Goal: Task Accomplishment & Management: Manage account settings

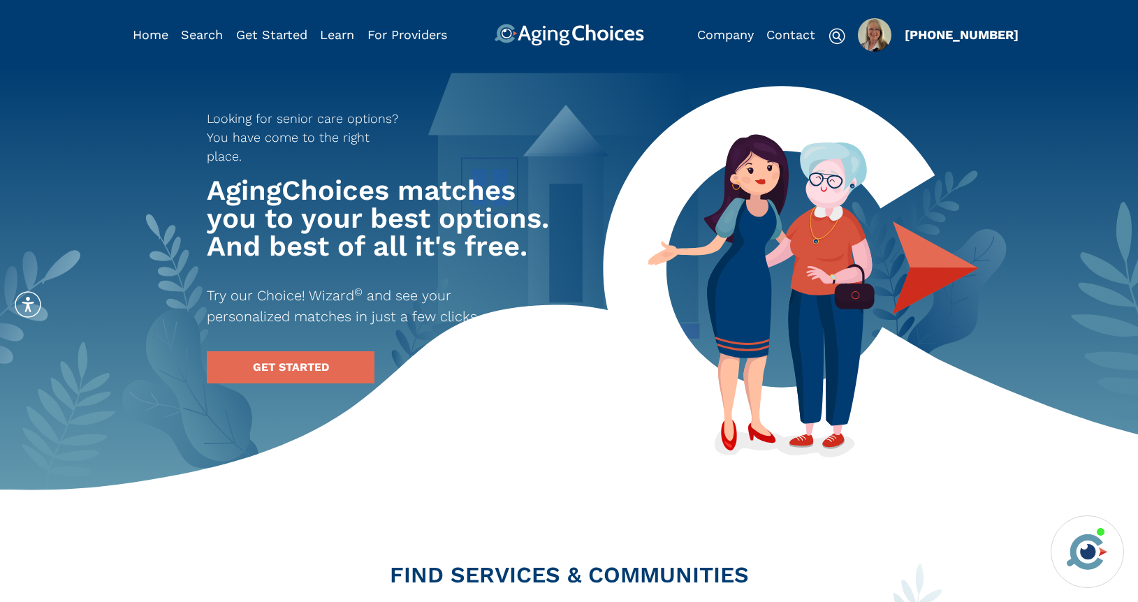
click at [871, 38] on img "Popover trigger" at bounding box center [875, 35] width 34 height 34
click at [866, 28] on img "Popover trigger" at bounding box center [875, 35] width 34 height 34
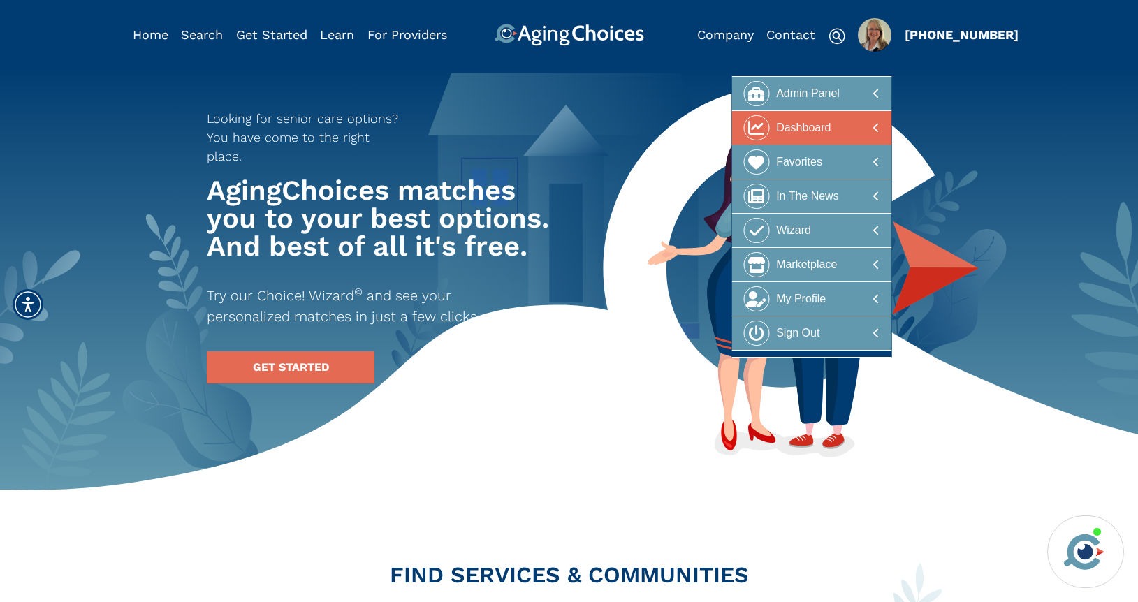
click at [837, 122] on div at bounding box center [812, 128] width 136 height 26
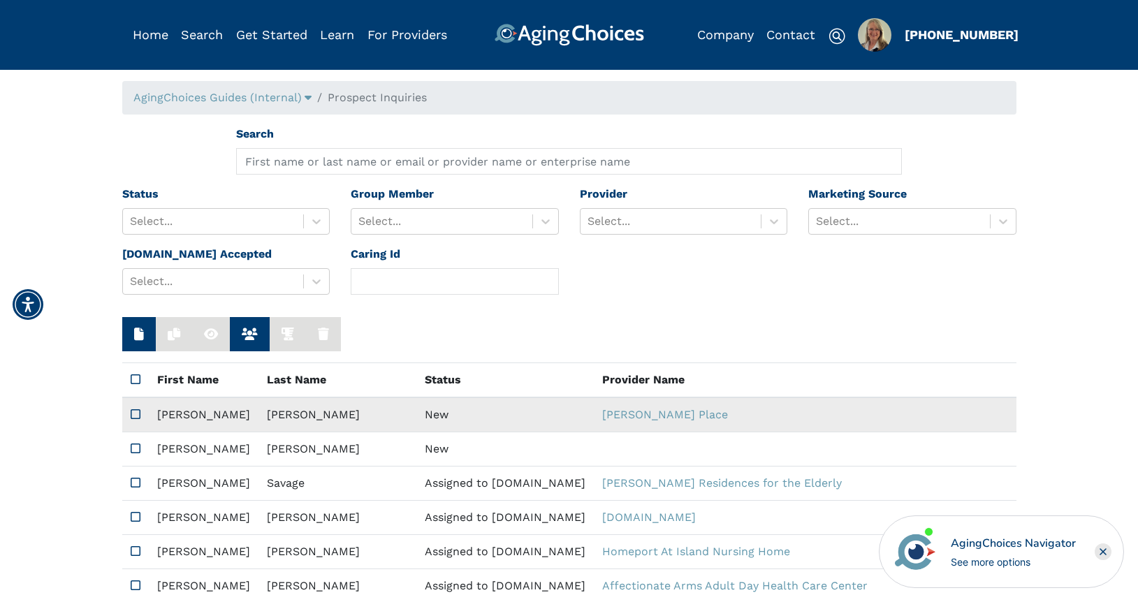
click at [416, 416] on td "New" at bounding box center [504, 414] width 177 height 35
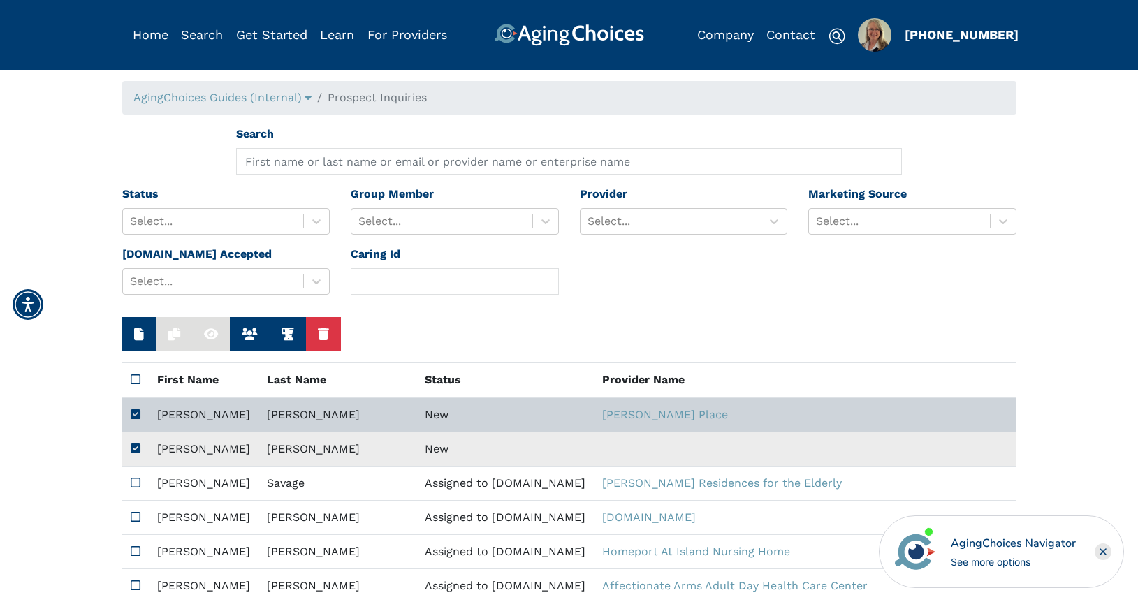
click at [416, 448] on td "New" at bounding box center [504, 449] width 177 height 34
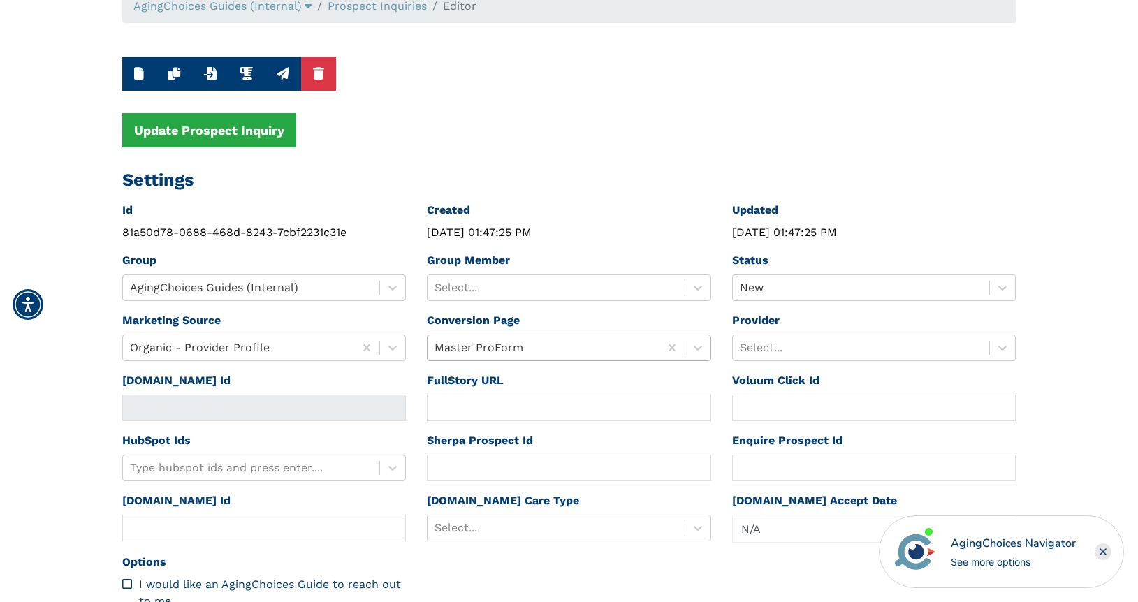
scroll to position [78, 0]
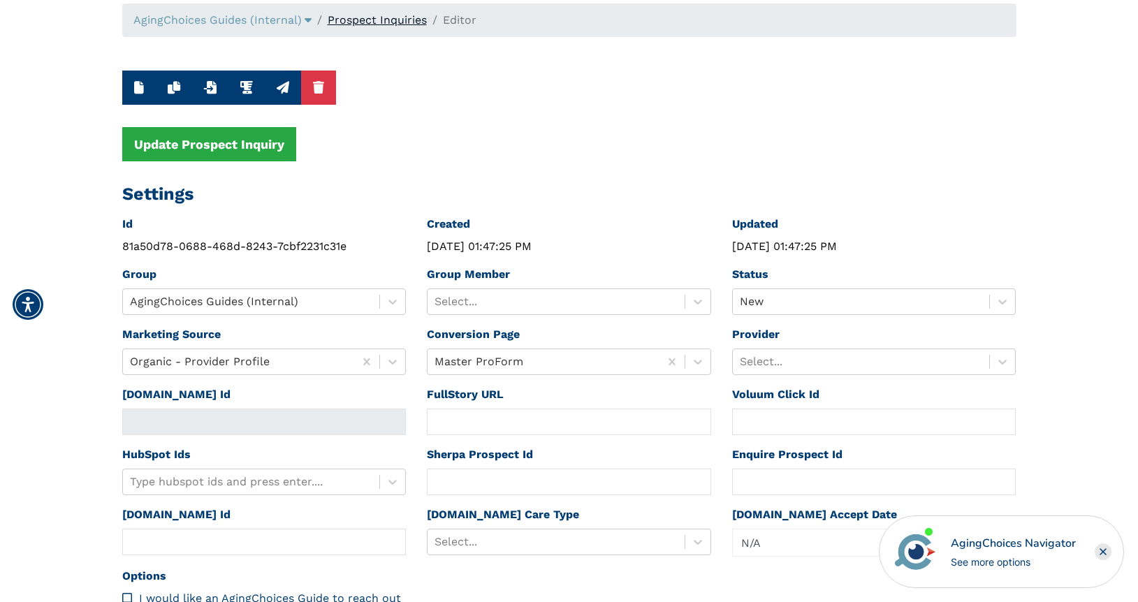
click at [372, 17] on link "Prospect Inquiries" at bounding box center [377, 19] width 99 height 13
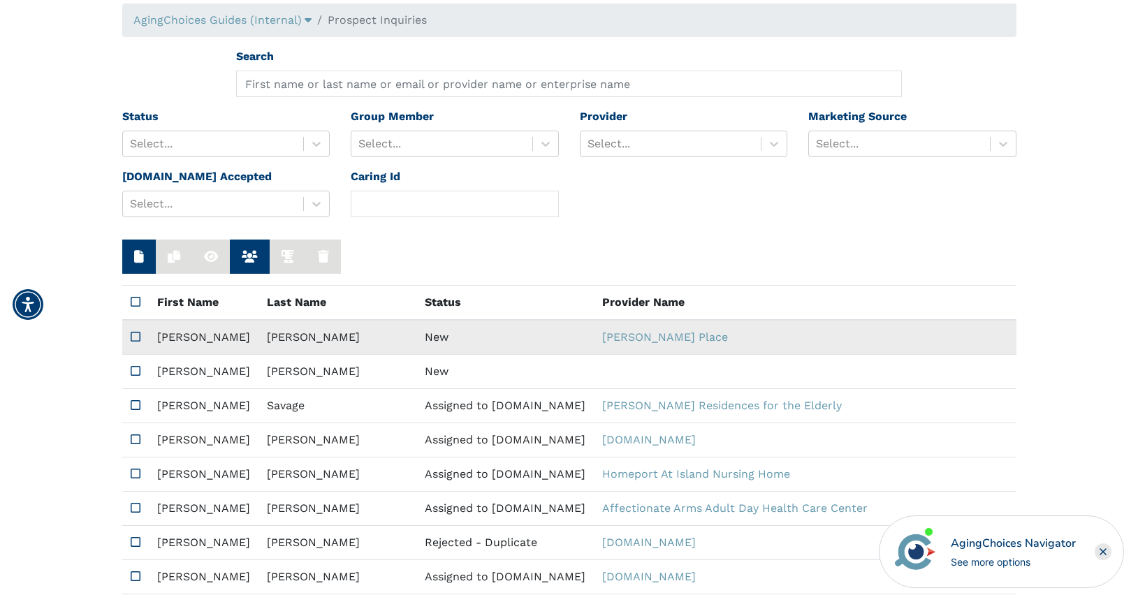
click at [416, 344] on td "New" at bounding box center [504, 337] width 177 height 35
type input "[URL][DOMAIN_NAME]"
type input "8505929623"
type textarea "Please send me a brochure."
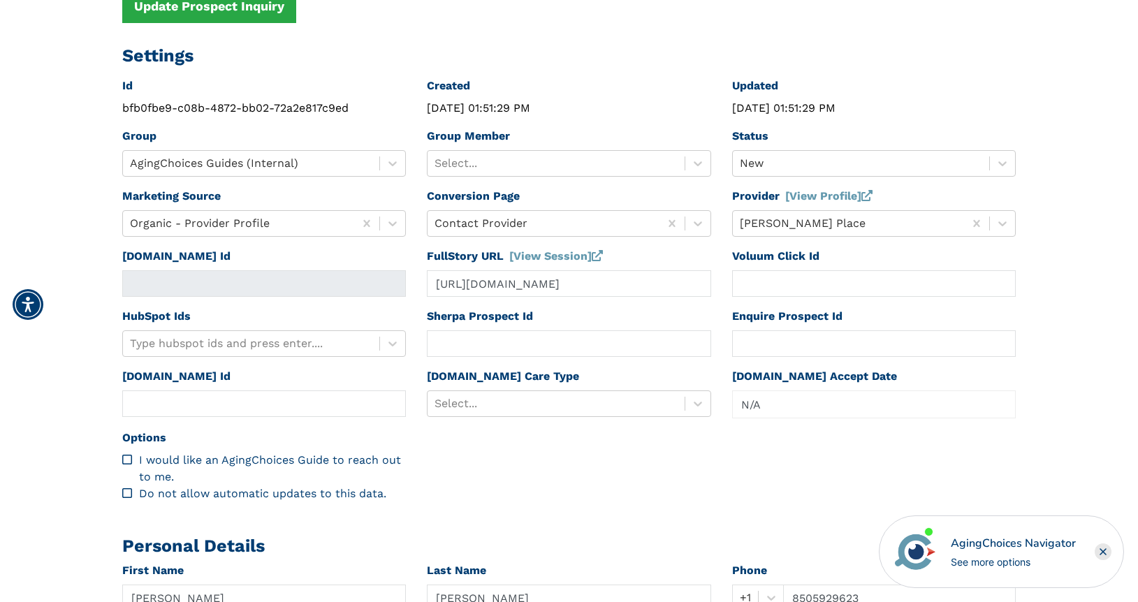
scroll to position [198, 0]
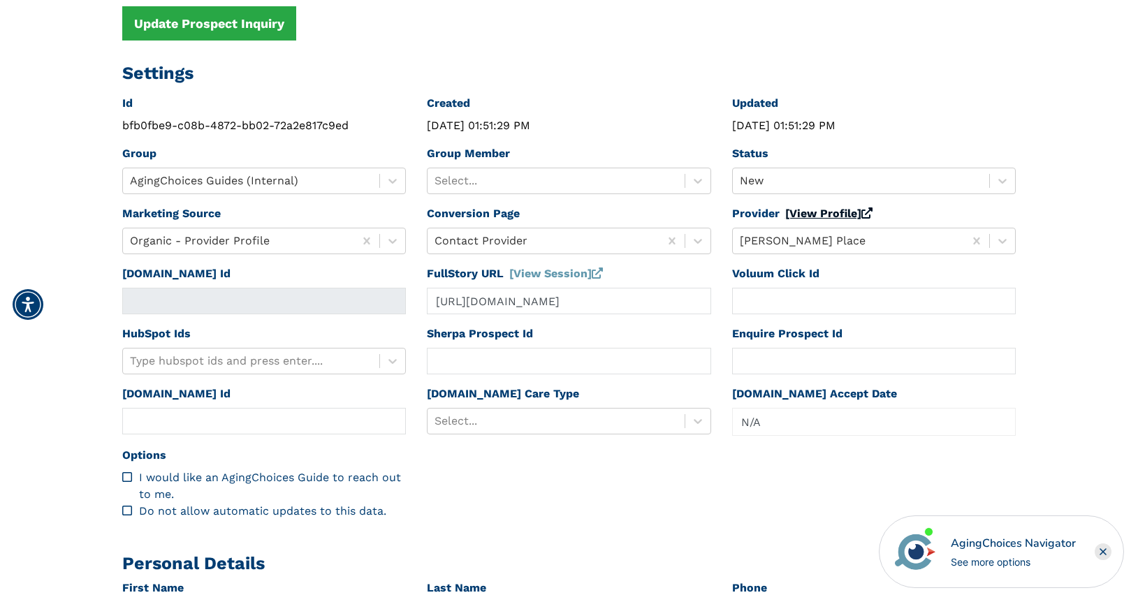
click at [796, 213] on link "[View Profile]" at bounding box center [828, 213] width 87 height 13
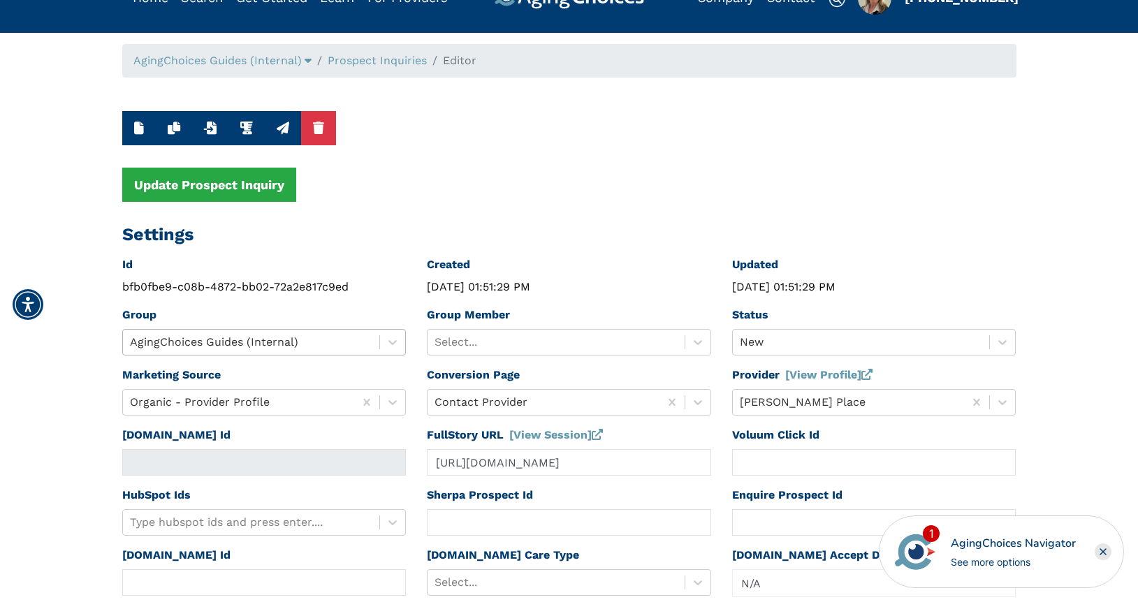
scroll to position [0, 0]
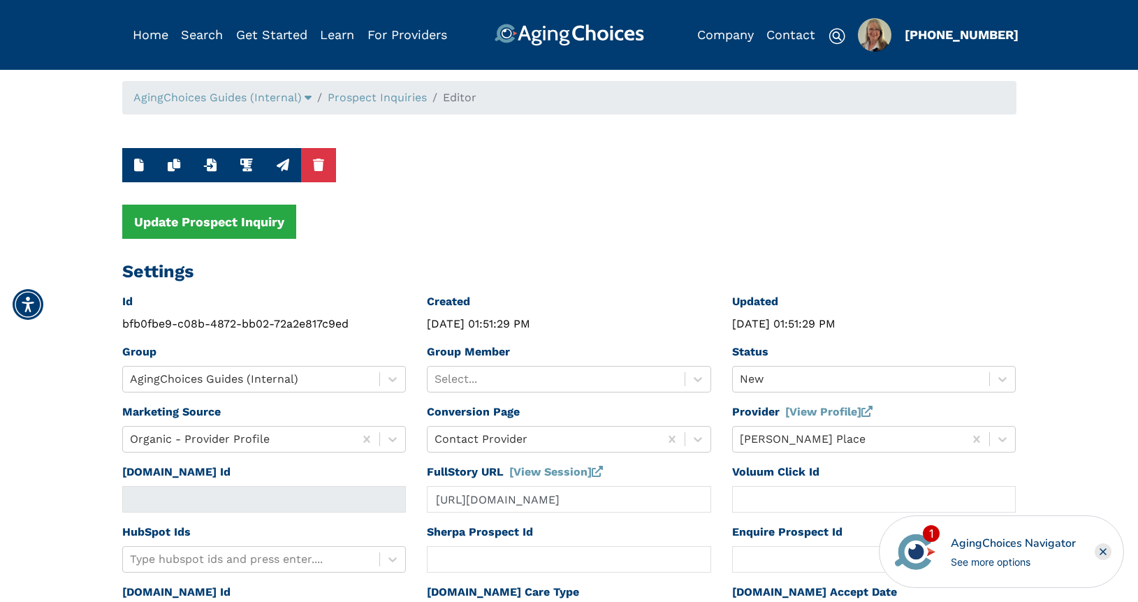
click at [395, 89] on li "Prospect Inquiries" at bounding box center [369, 97] width 115 height 17
click at [392, 101] on link "Prospect Inquiries" at bounding box center [377, 97] width 99 height 13
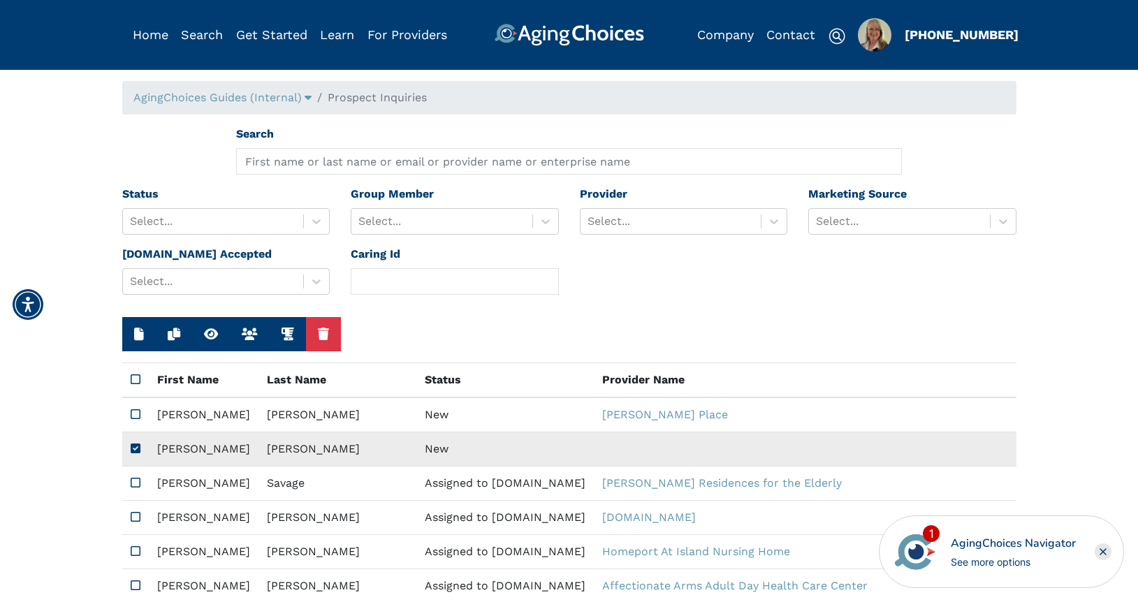
click at [416, 446] on td "New" at bounding box center [504, 449] width 177 height 34
type input "8505029623"
type input "36442"
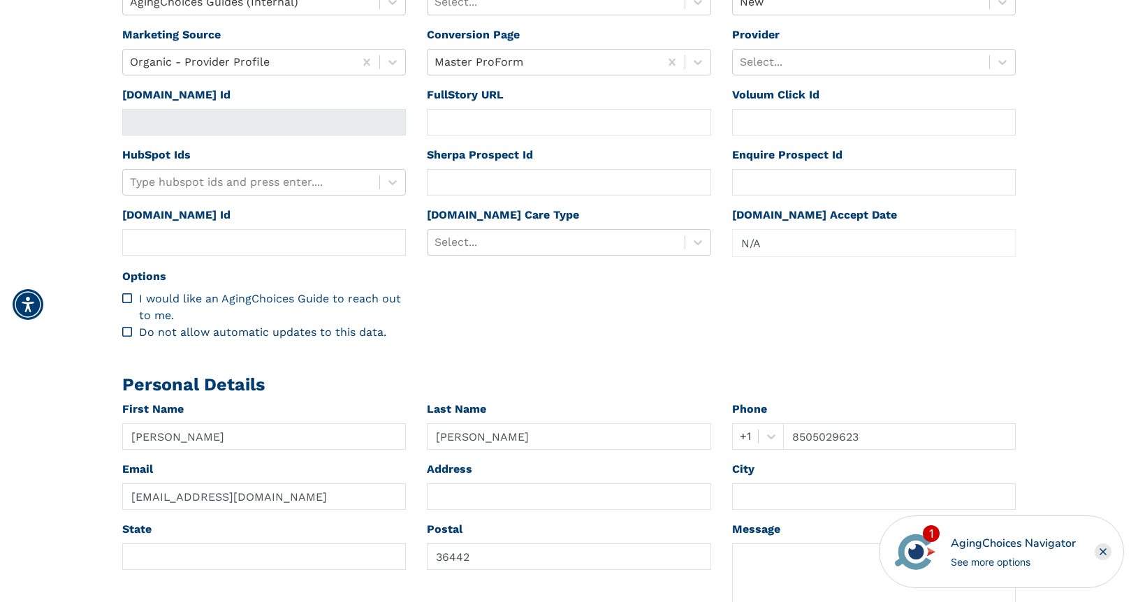
scroll to position [126, 0]
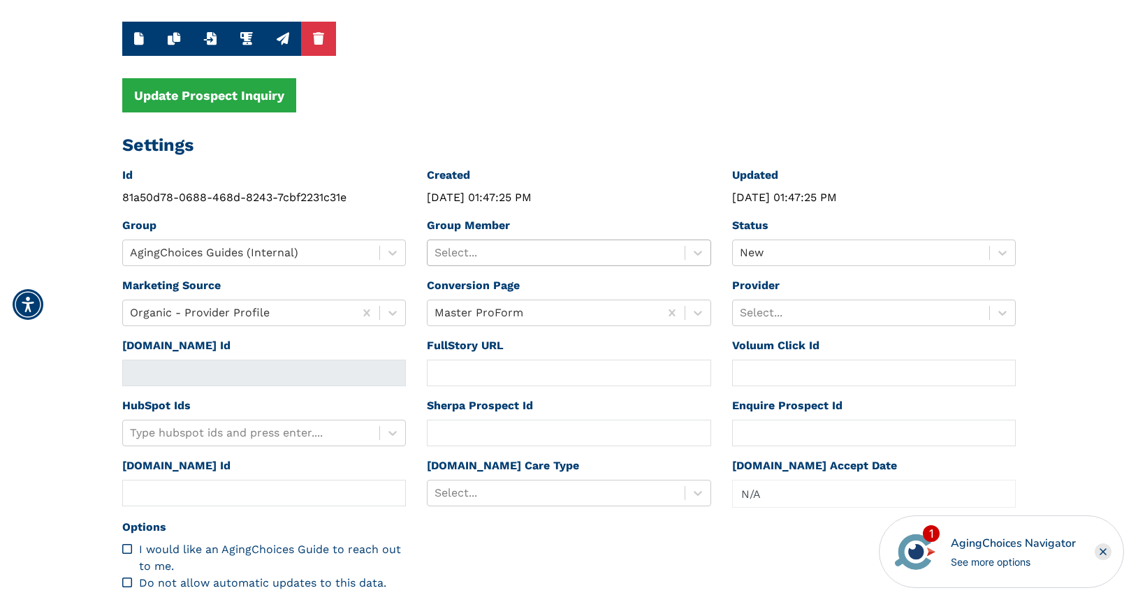
click at [566, 258] on div at bounding box center [555, 253] width 243 height 20
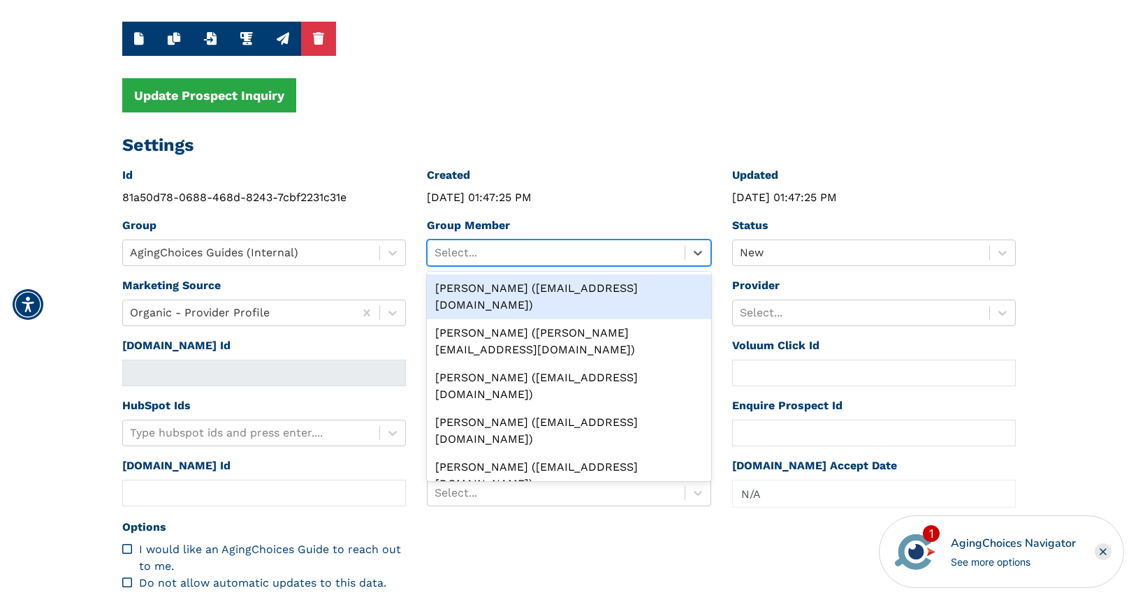
click at [548, 280] on div "[PERSON_NAME] ([EMAIL_ADDRESS][DOMAIN_NAME])" at bounding box center [569, 297] width 284 height 45
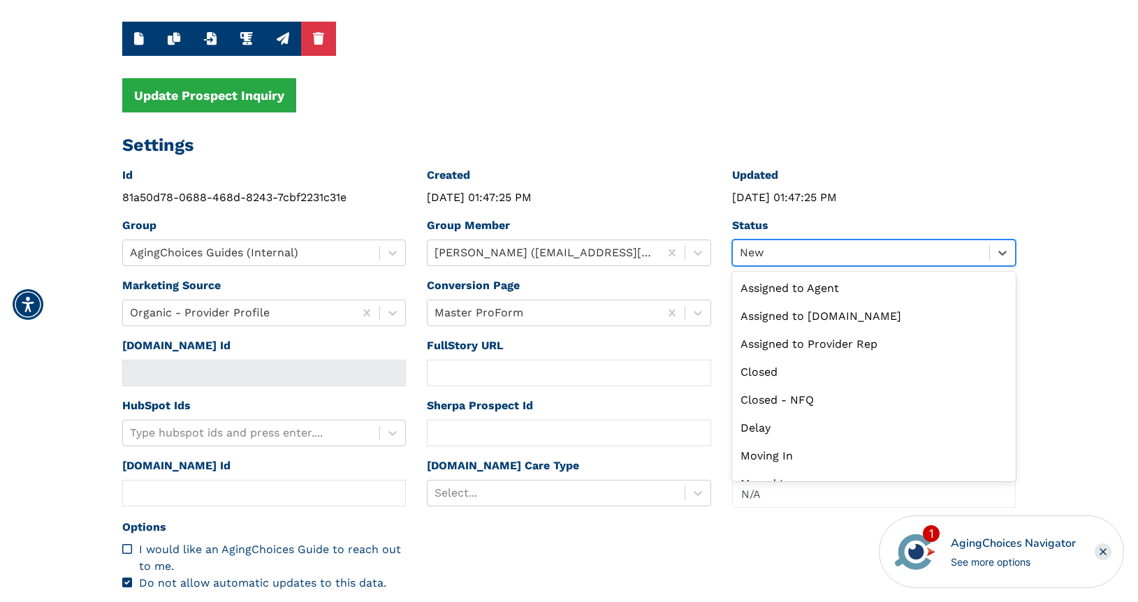
click at [763, 249] on div at bounding box center [861, 253] width 243 height 20
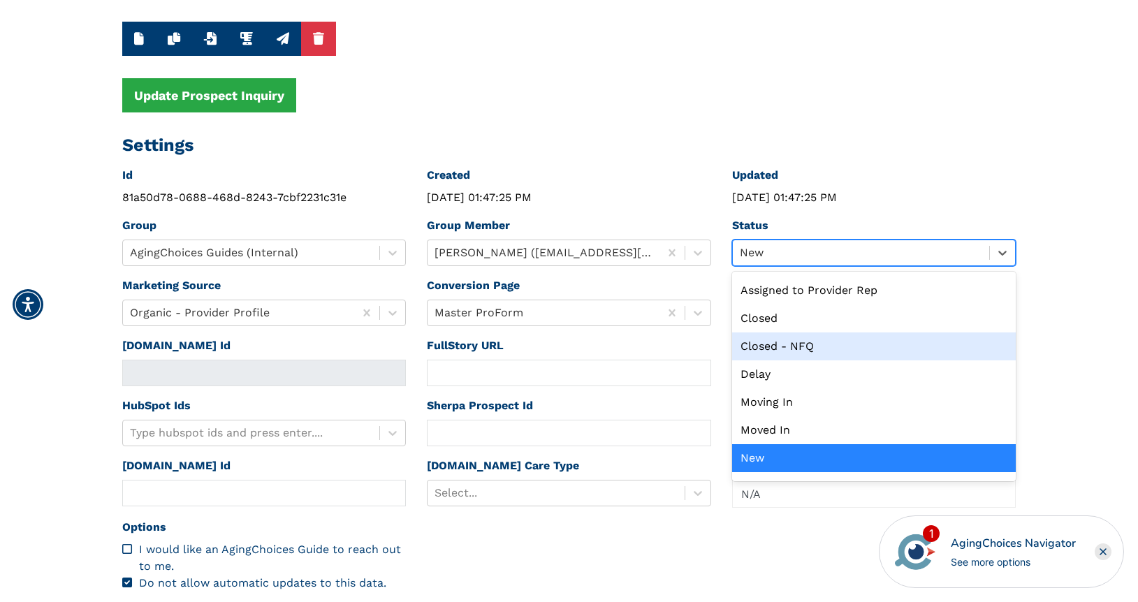
scroll to position [0, 0]
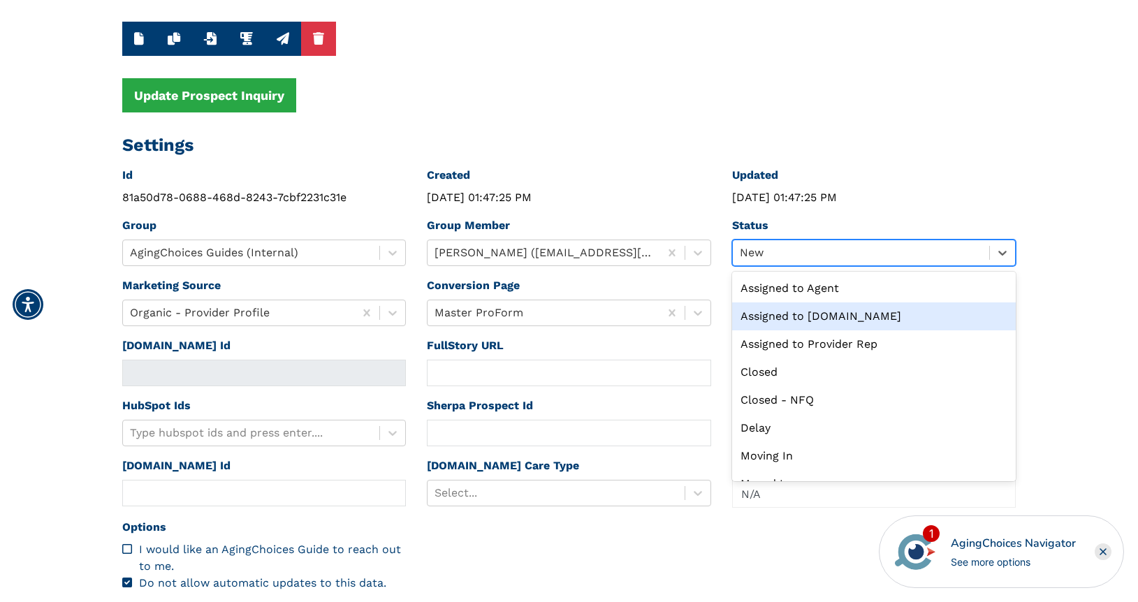
click at [788, 314] on div "Assigned to [DOMAIN_NAME]" at bounding box center [874, 316] width 284 height 28
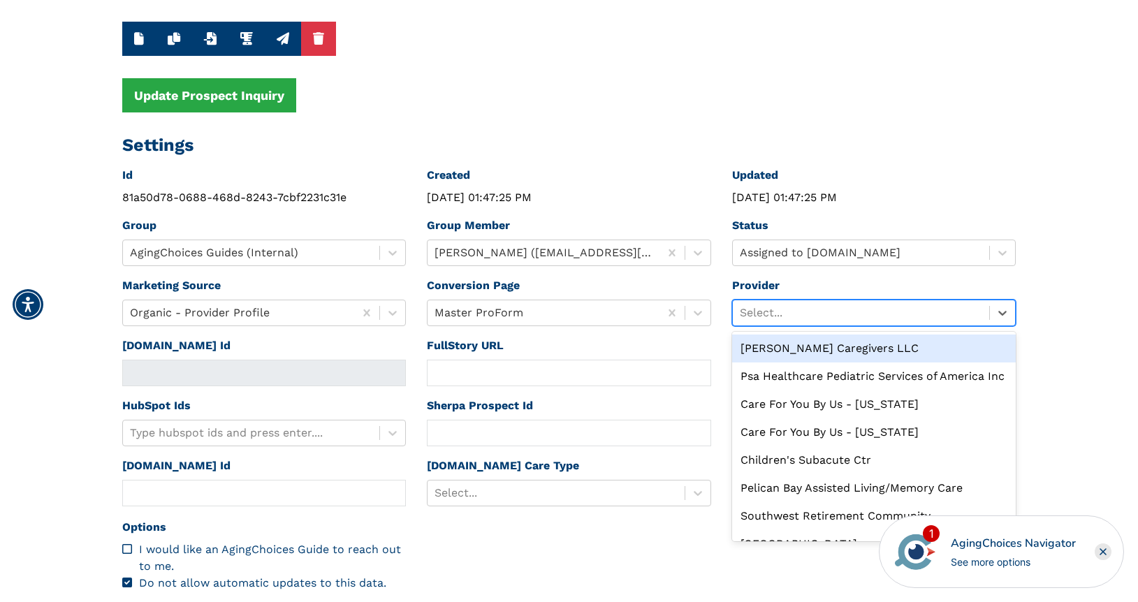
click at [788, 314] on div at bounding box center [861, 313] width 243 height 20
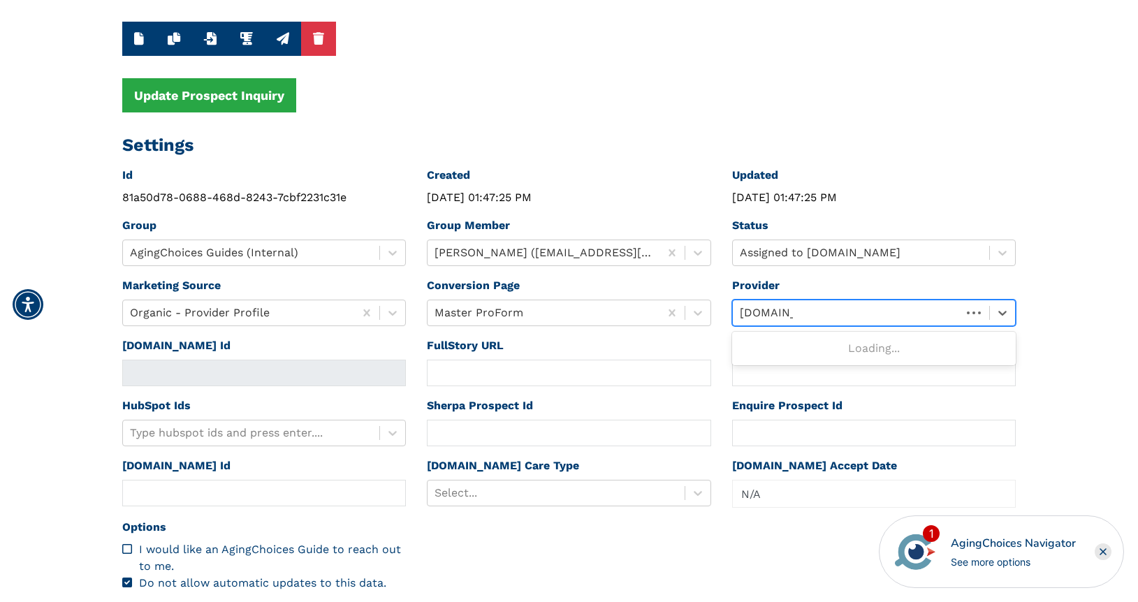
type input "[DOMAIN_NAME]"
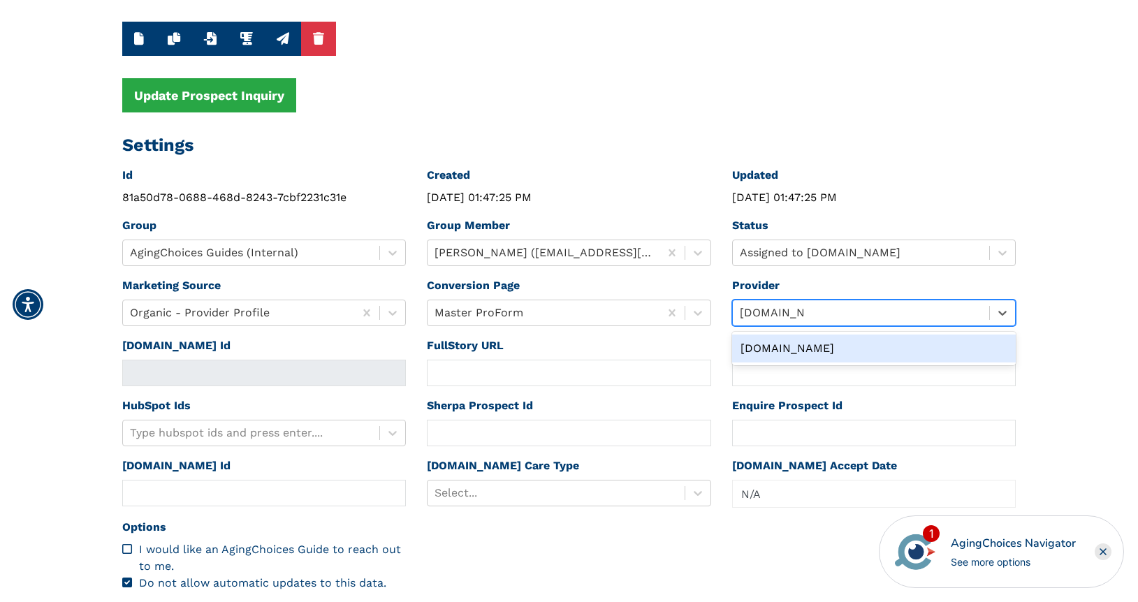
click at [794, 351] on div "[DOMAIN_NAME]" at bounding box center [874, 349] width 284 height 28
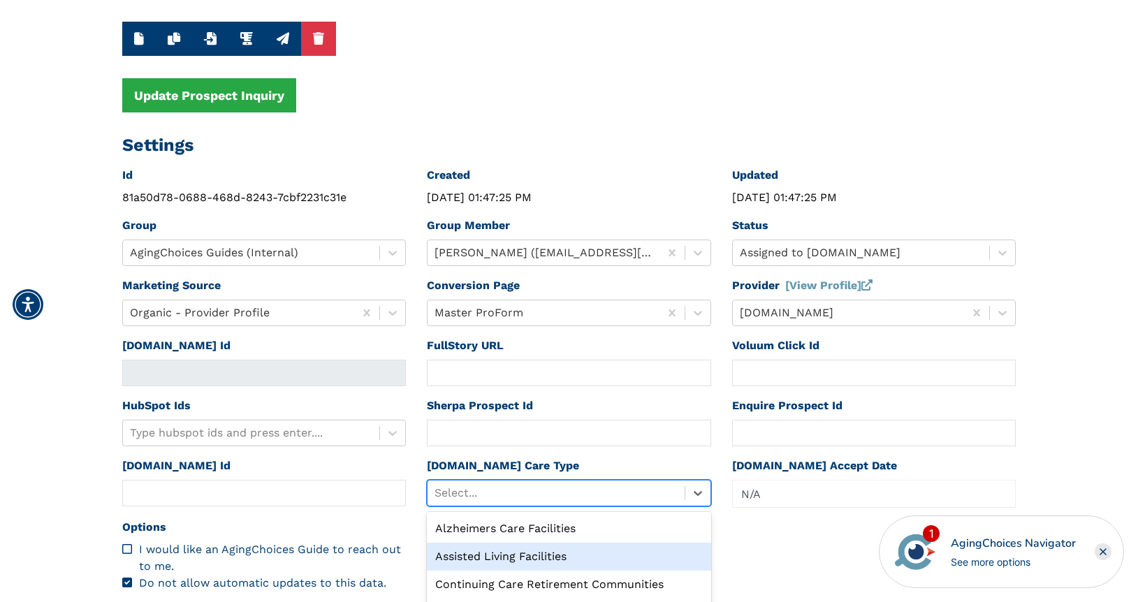
click at [545, 496] on div "option Assisted Living Facilities focused, 2 of 9. 9 results available. Use Up …" at bounding box center [569, 493] width 284 height 27
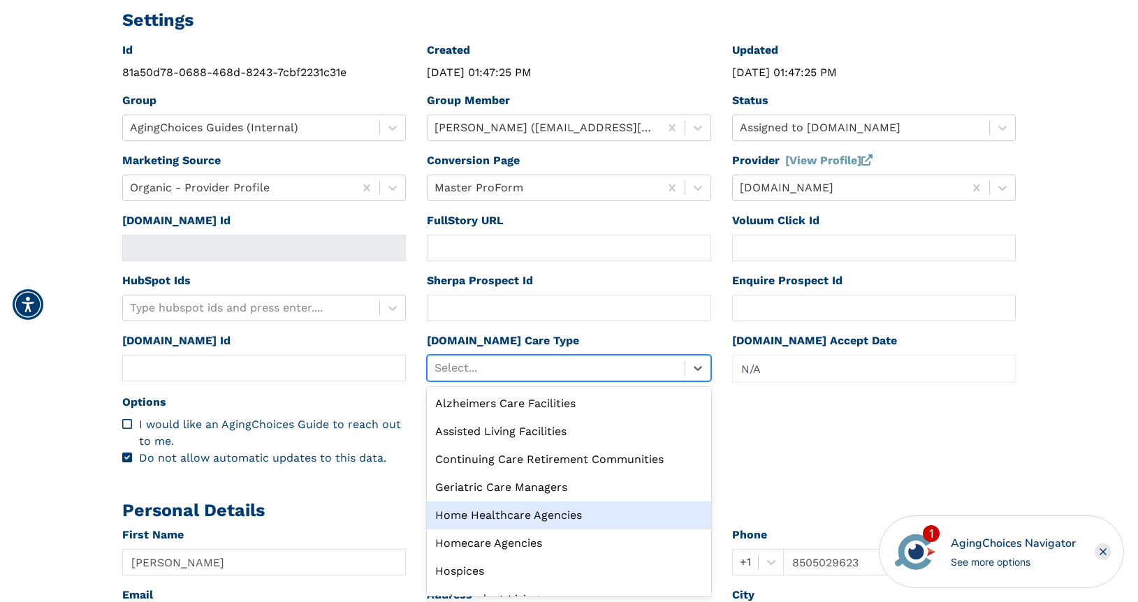
scroll to position [47, 0]
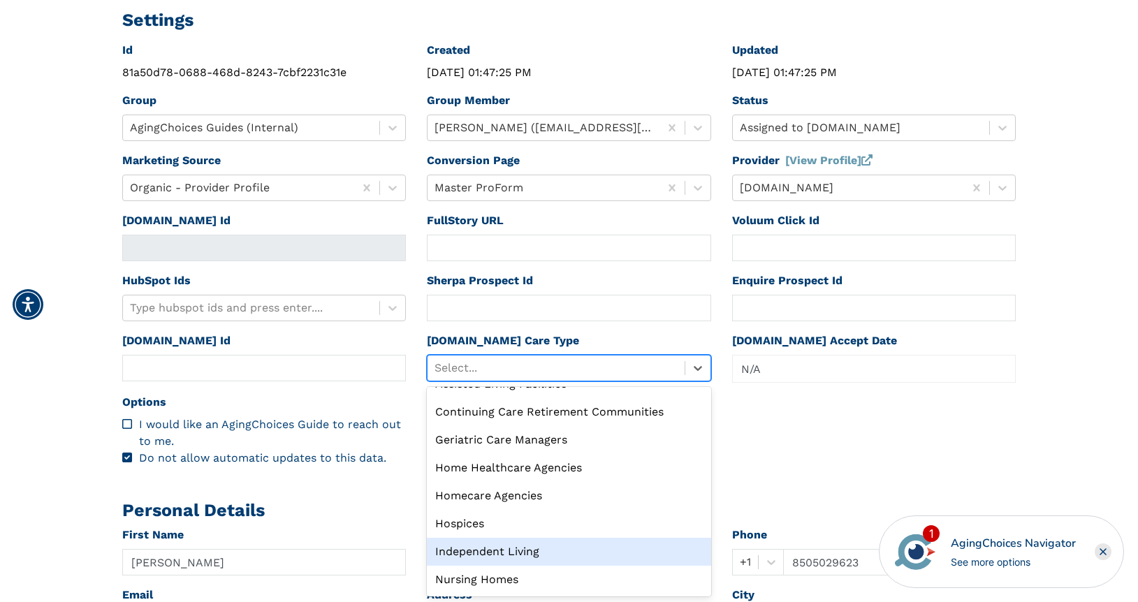
click at [532, 556] on div "Independent Living" at bounding box center [569, 552] width 284 height 28
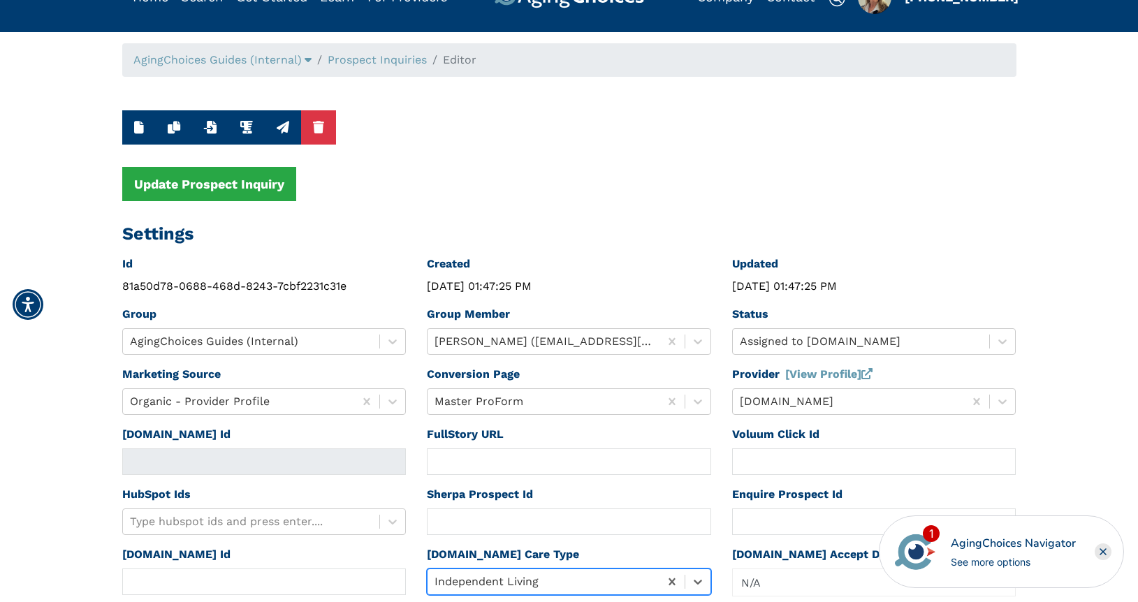
scroll to position [0, 0]
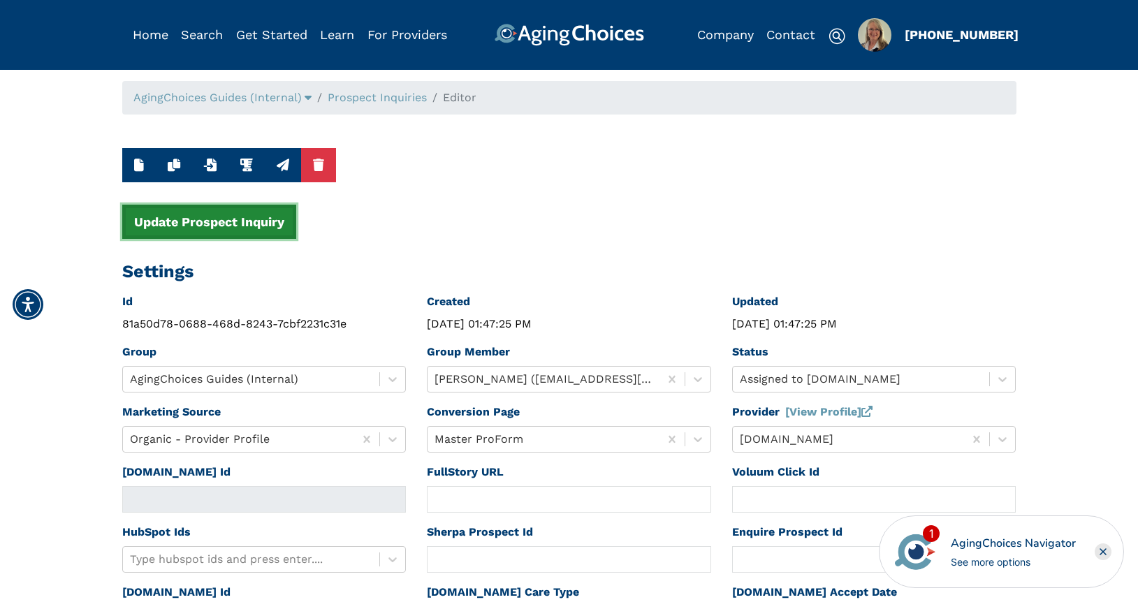
click at [220, 227] on button "Update Prospect Inquiry" at bounding box center [209, 222] width 174 height 34
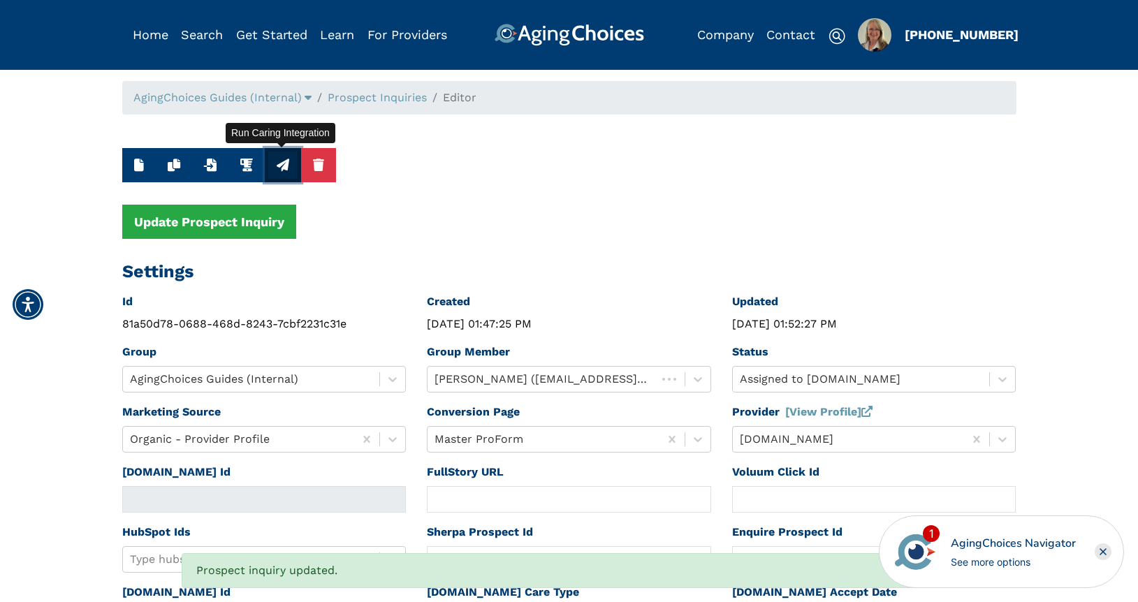
click at [281, 166] on icon "button" at bounding box center [283, 165] width 13 height 13
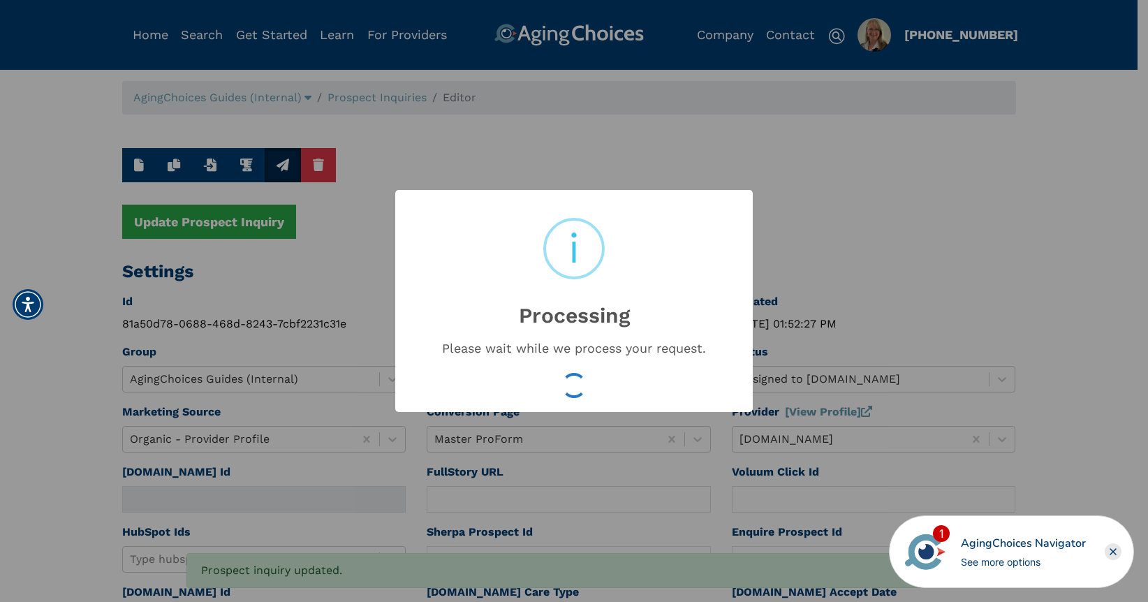
type input "16636585"
type input "[DATE] 01:52:29 PM"
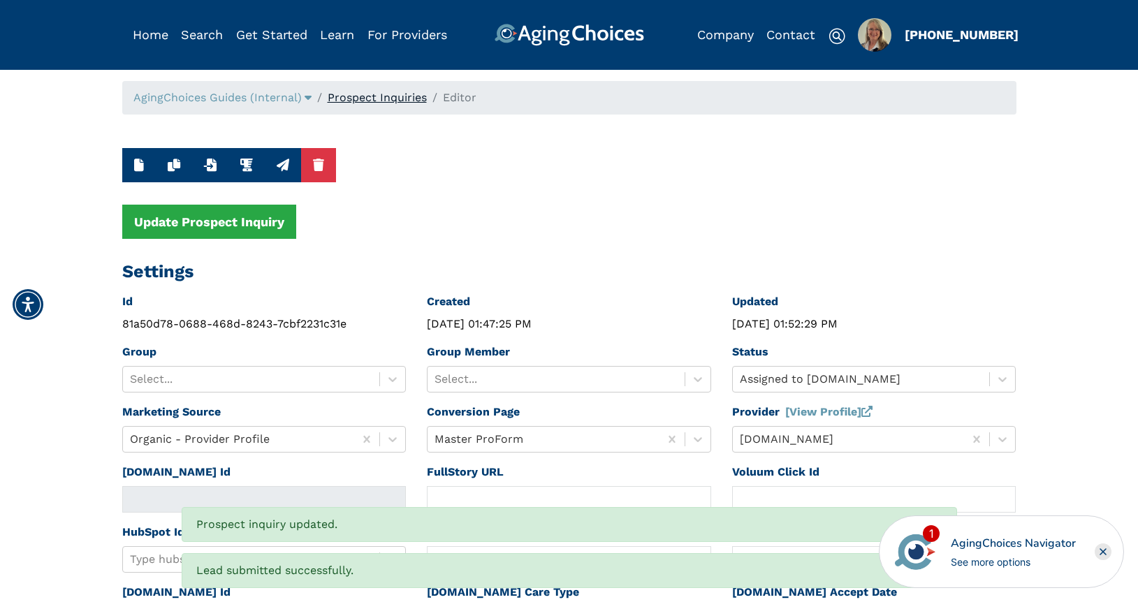
click at [393, 98] on link "Prospect Inquiries" at bounding box center [377, 97] width 99 height 13
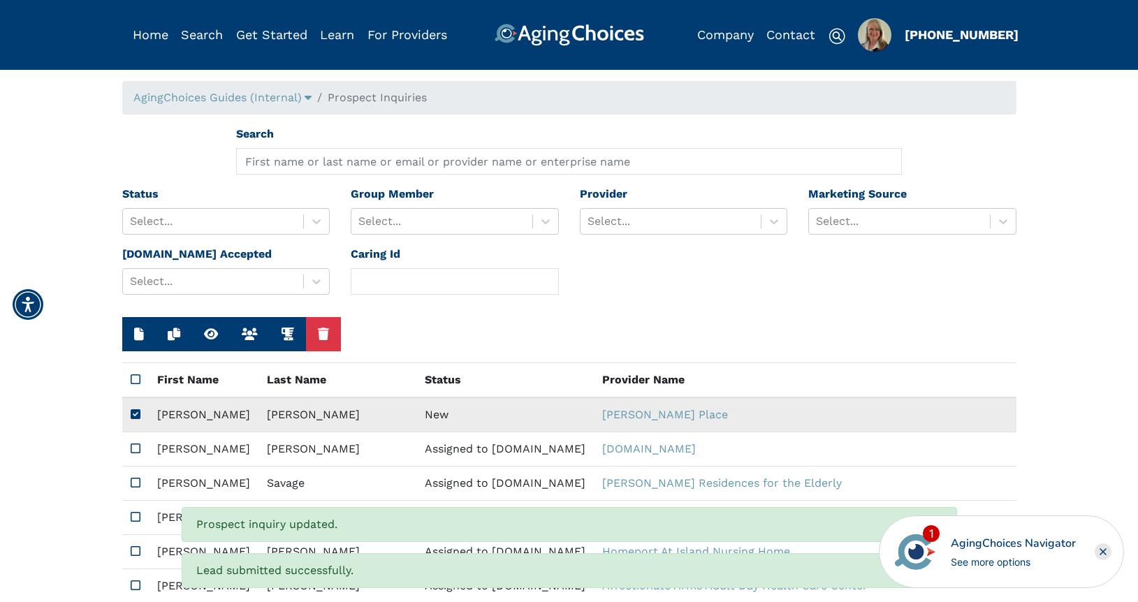
click at [416, 414] on td "New" at bounding box center [504, 414] width 177 height 35
type input "[URL][DOMAIN_NAME]"
type input "N/A"
type input "8505929623"
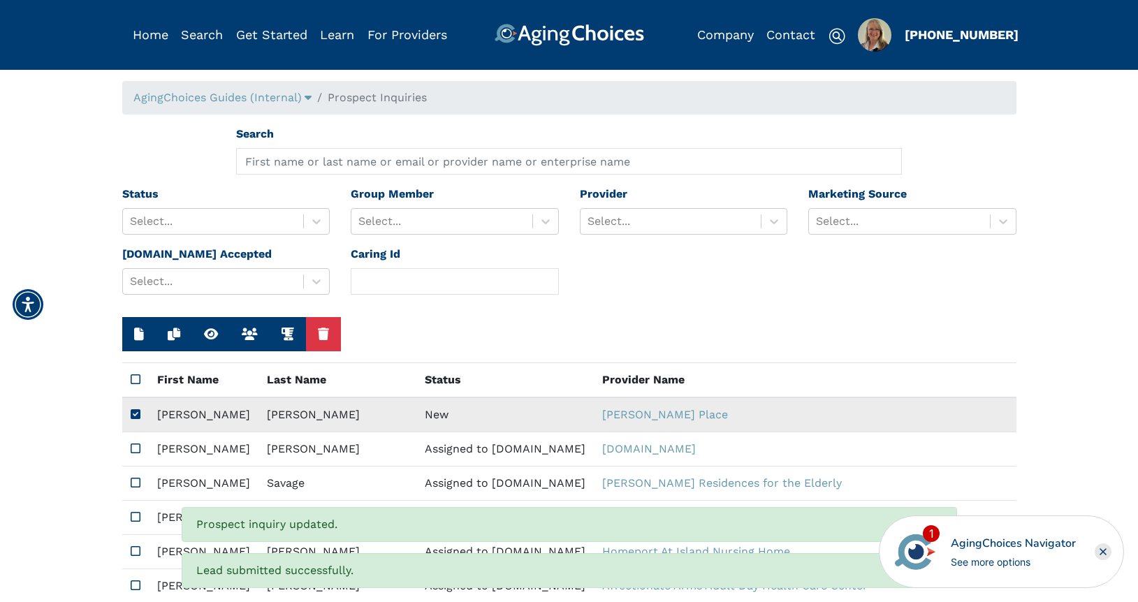
type textarea "Please send me a brochure."
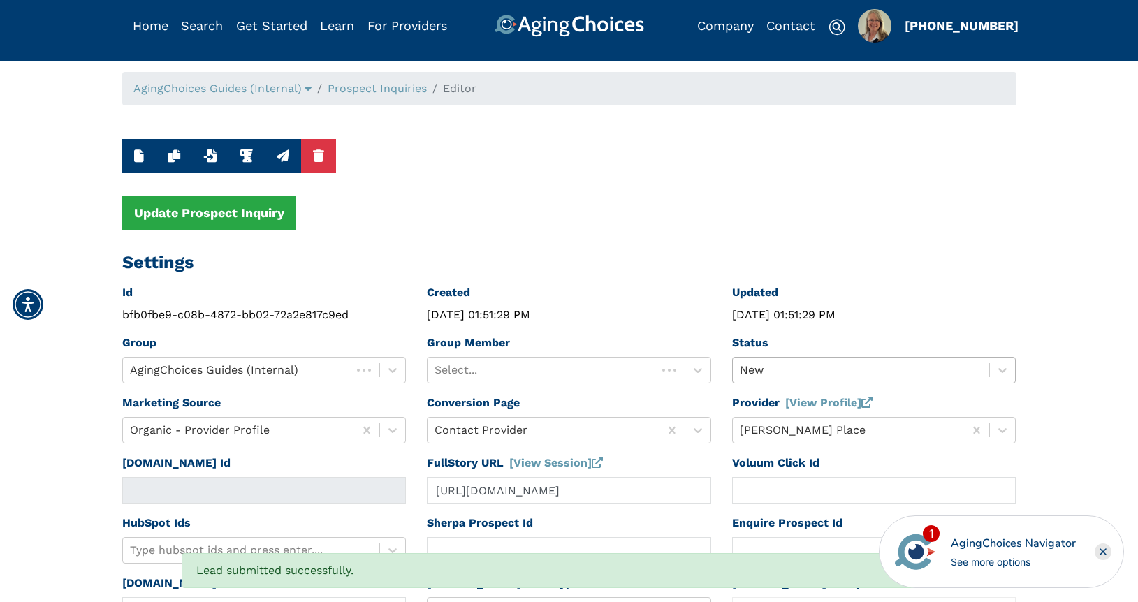
click at [775, 382] on div "New" at bounding box center [861, 370] width 257 height 25
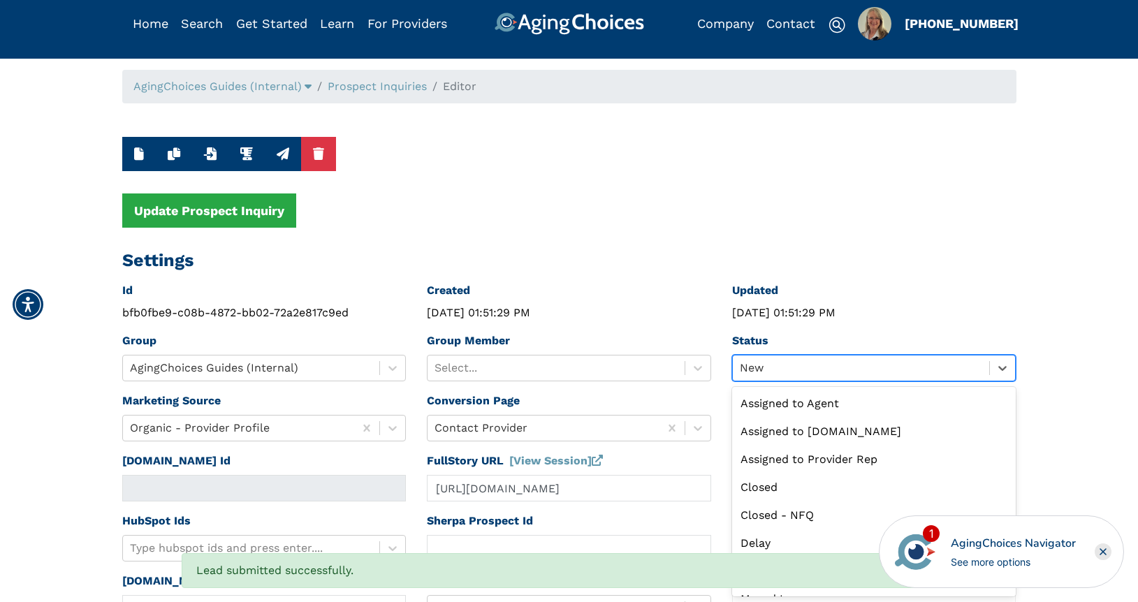
scroll to position [54, 0]
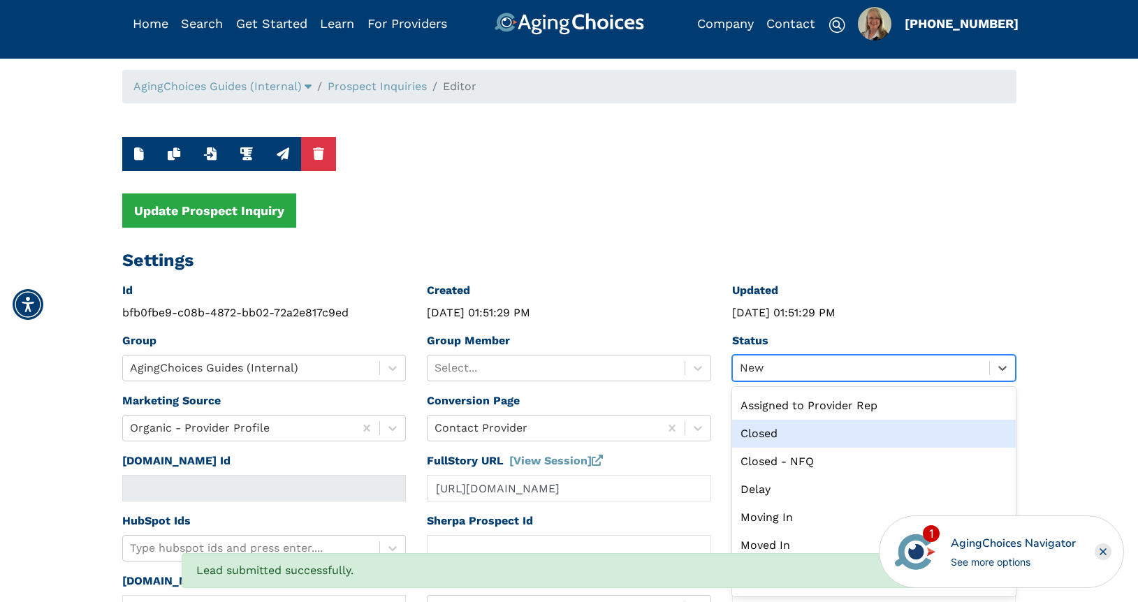
click at [786, 434] on div "Closed" at bounding box center [874, 434] width 284 height 28
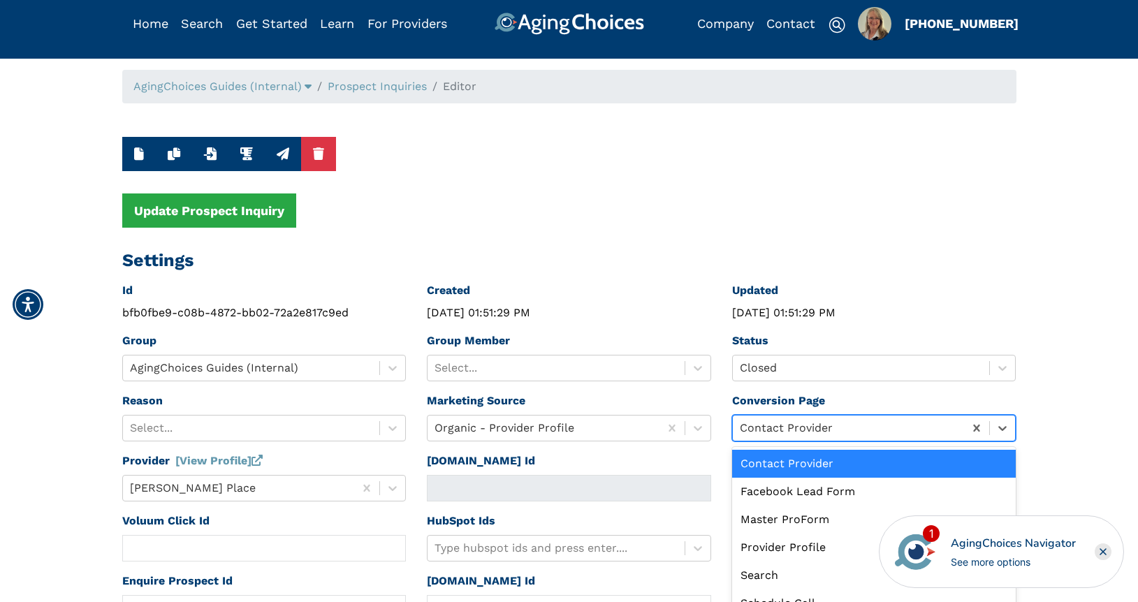
scroll to position [63, 0]
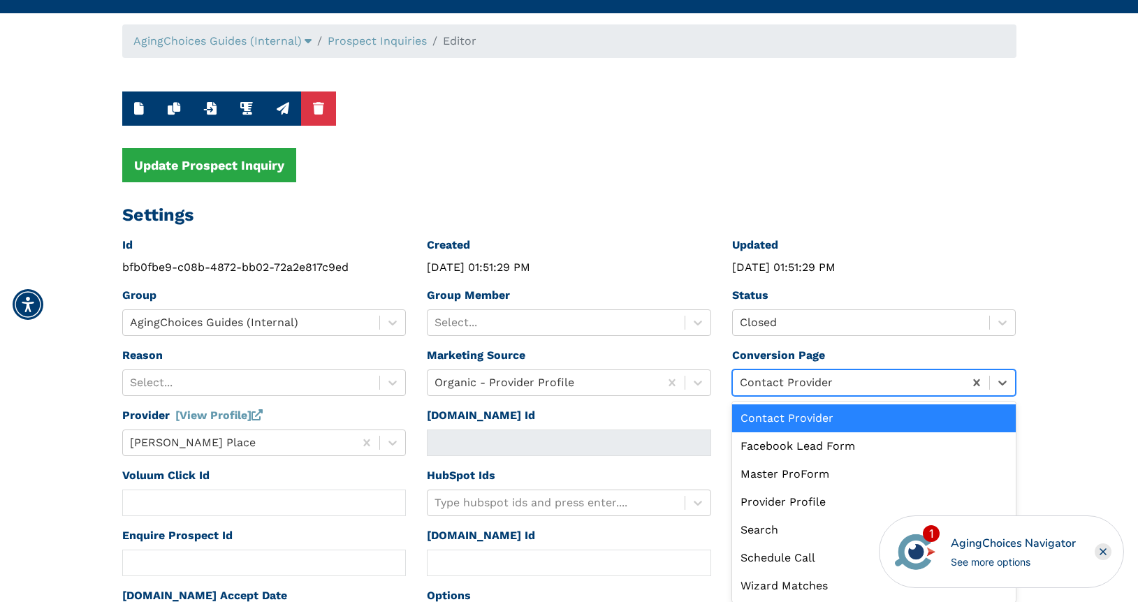
click at [811, 396] on div "option Contact Provider selected, 1 of 7. 7 results available. Use Up and Down …" at bounding box center [874, 383] width 284 height 27
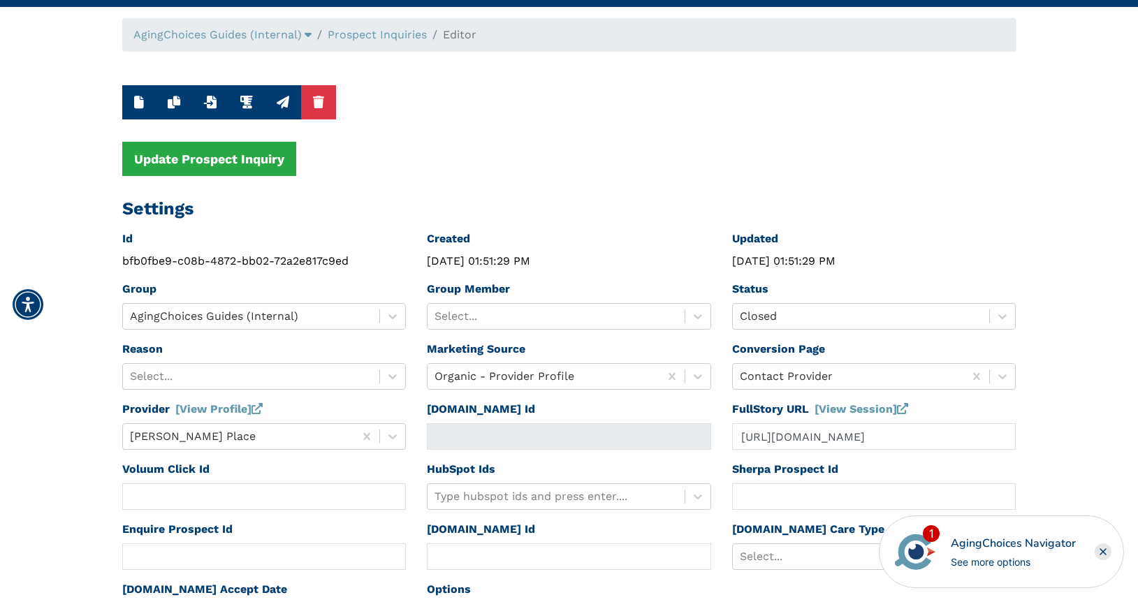
click at [936, 244] on div "Updated [DATE] 01:51:29 PM" at bounding box center [874, 250] width 284 height 39
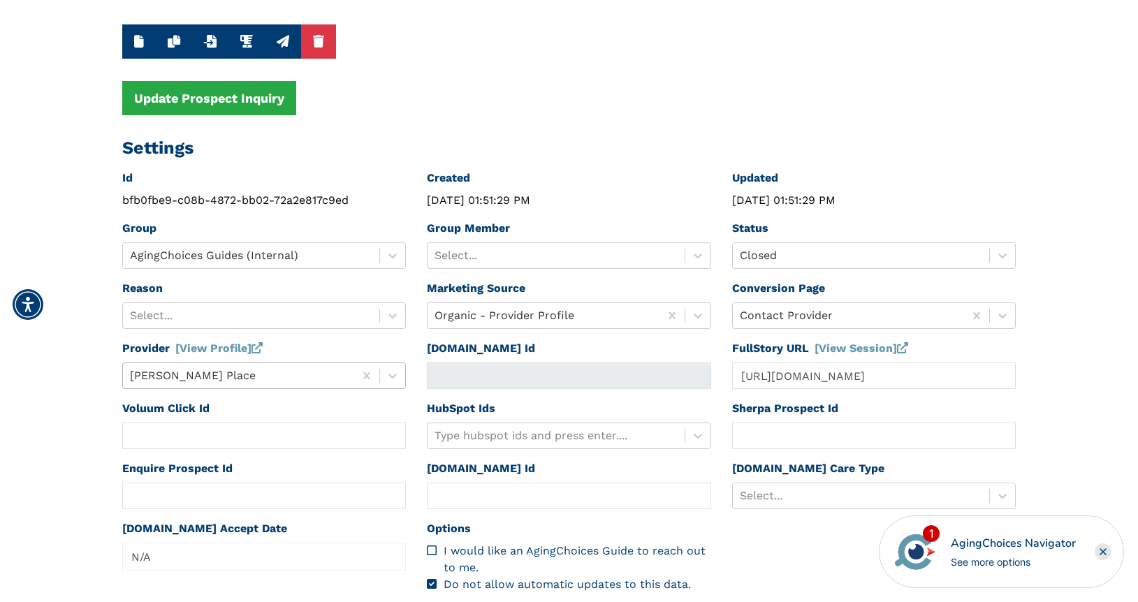
click at [265, 389] on div "[PERSON_NAME] Place" at bounding box center [264, 376] width 284 height 27
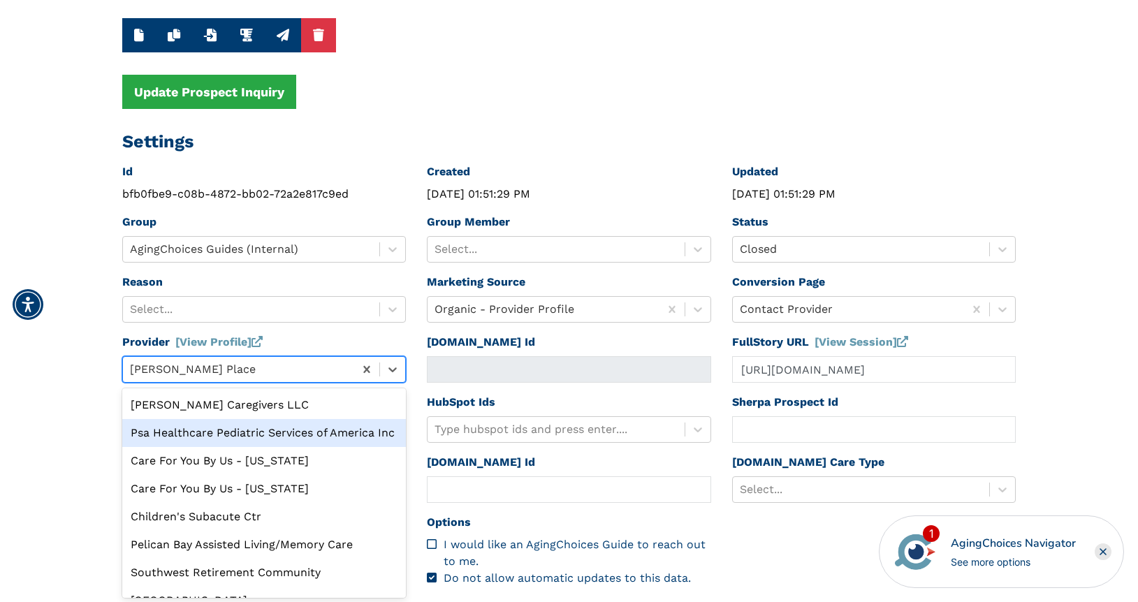
scroll to position [131, 0]
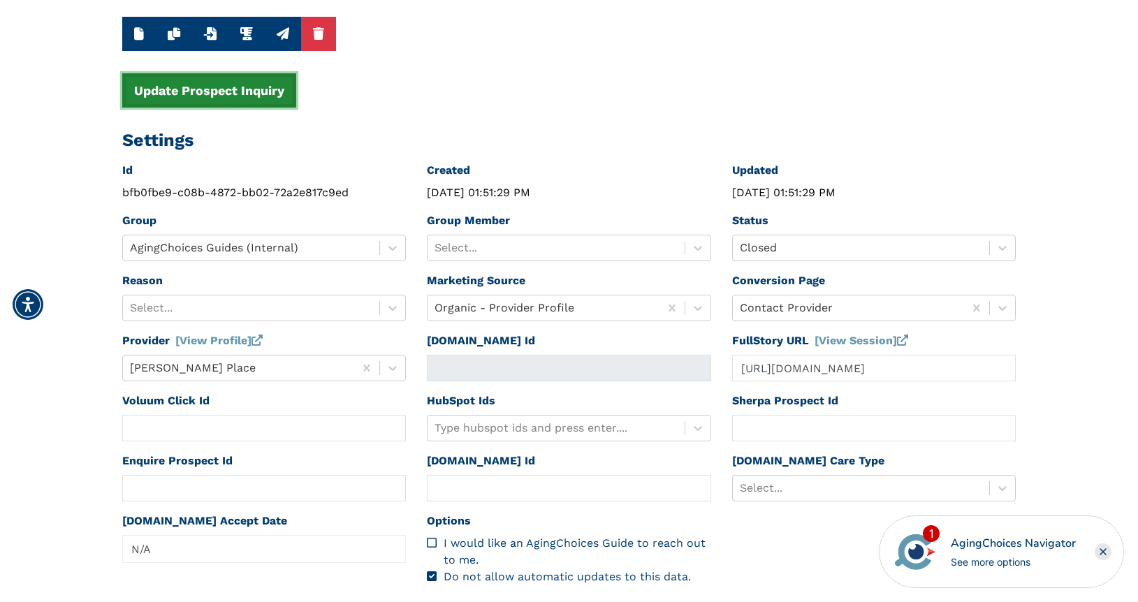
click at [237, 94] on button "Update Prospect Inquiry" at bounding box center [209, 90] width 174 height 34
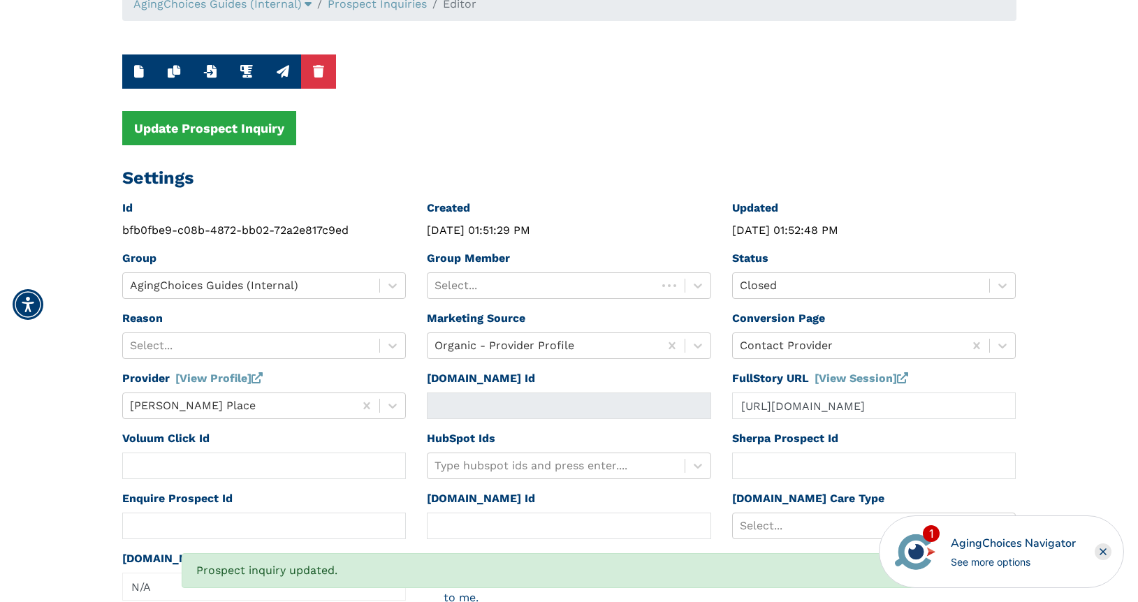
scroll to position [0, 0]
